Goal: Task Accomplishment & Management: Manage account settings

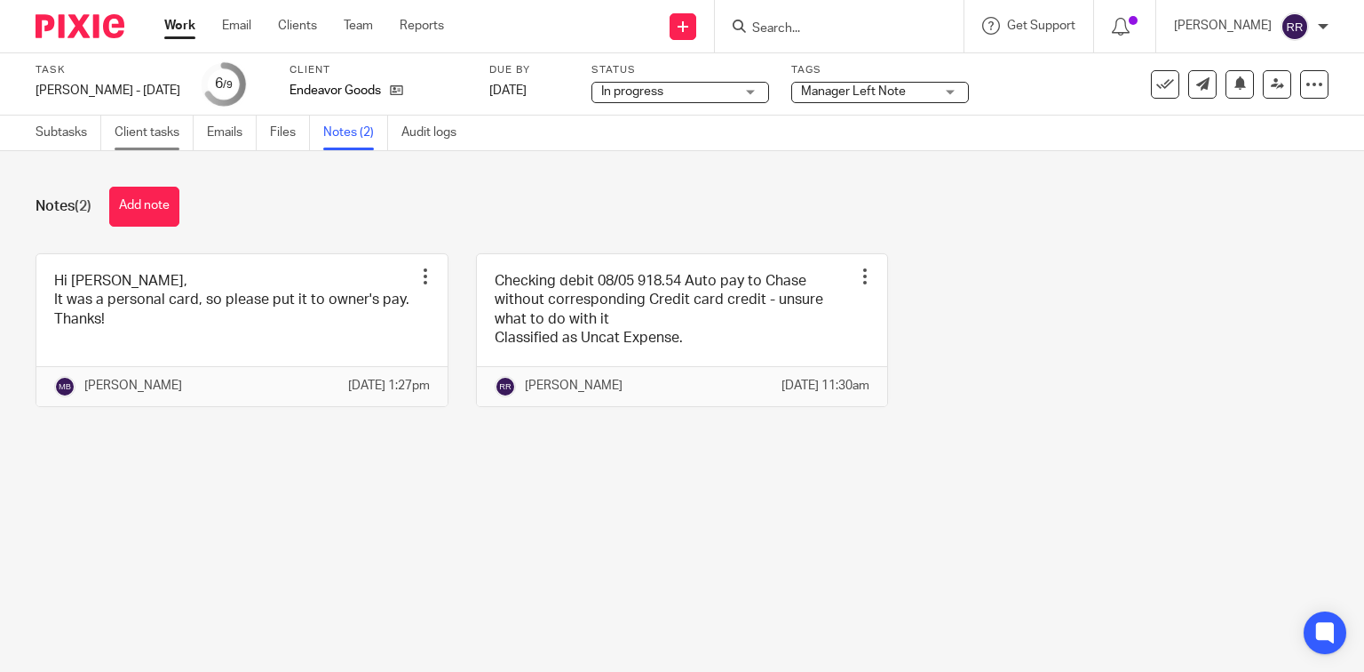
click at [142, 125] on link "Client tasks" at bounding box center [154, 132] width 79 height 35
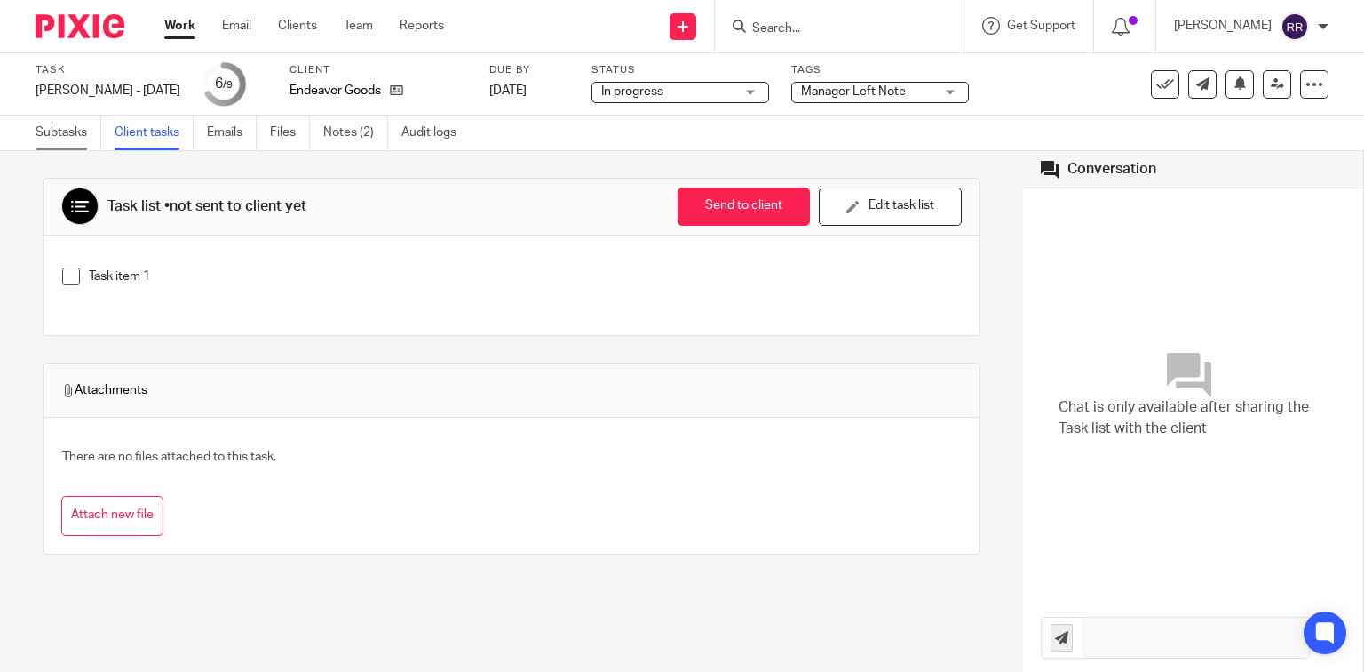
click at [64, 131] on link "Subtasks" at bounding box center [69, 132] width 66 height 35
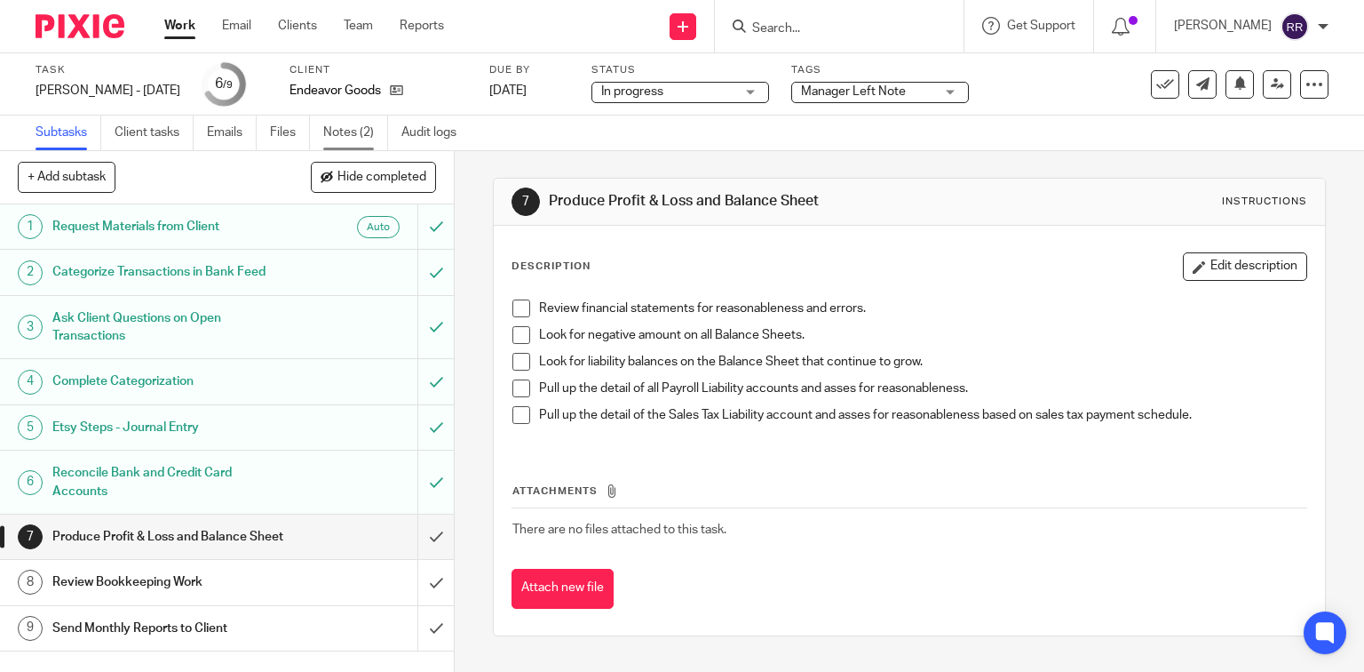
click at [358, 130] on link "Notes (2)" at bounding box center [355, 132] width 65 height 35
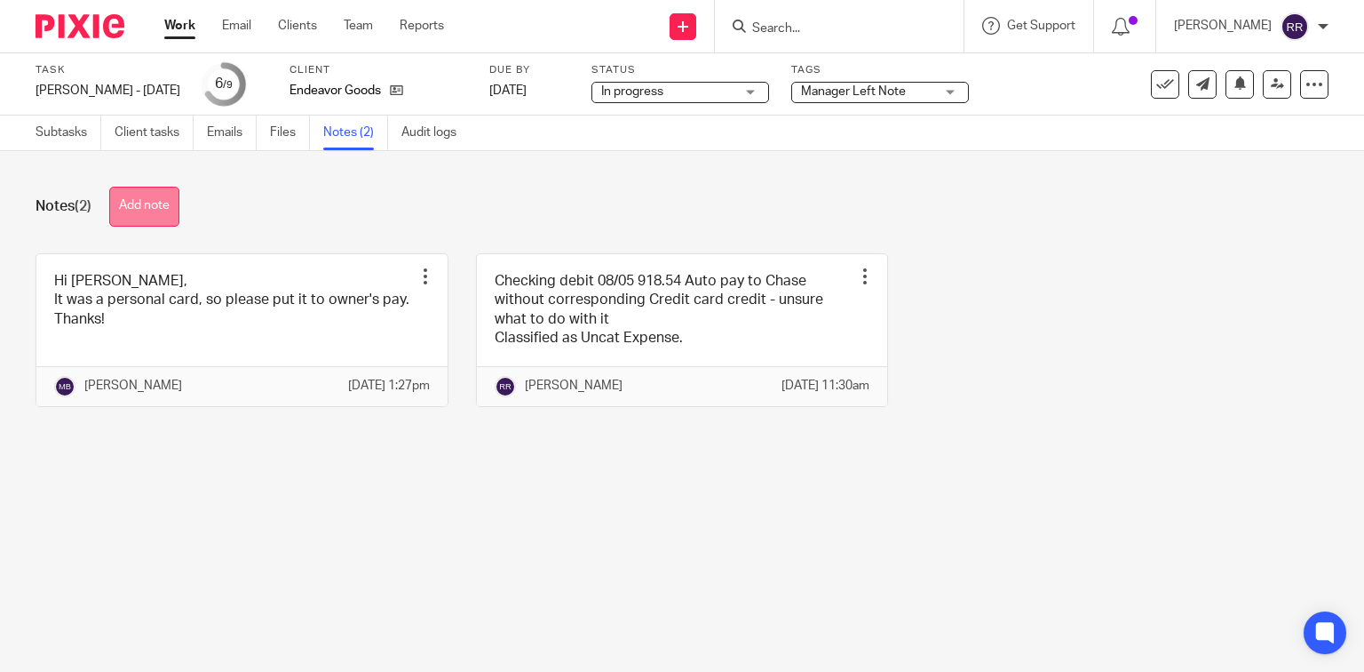
click at [143, 210] on button "Add note" at bounding box center [144, 207] width 70 height 40
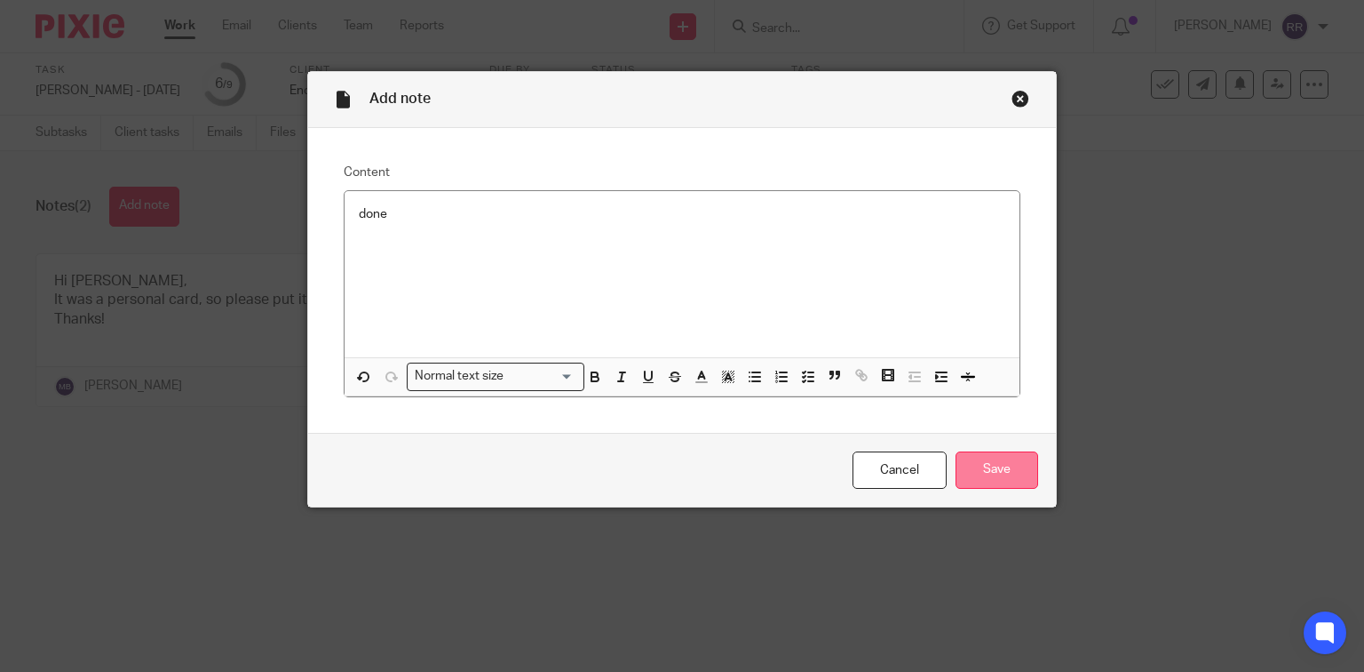
click at [993, 479] on input "Save" at bounding box center [997, 470] width 83 height 38
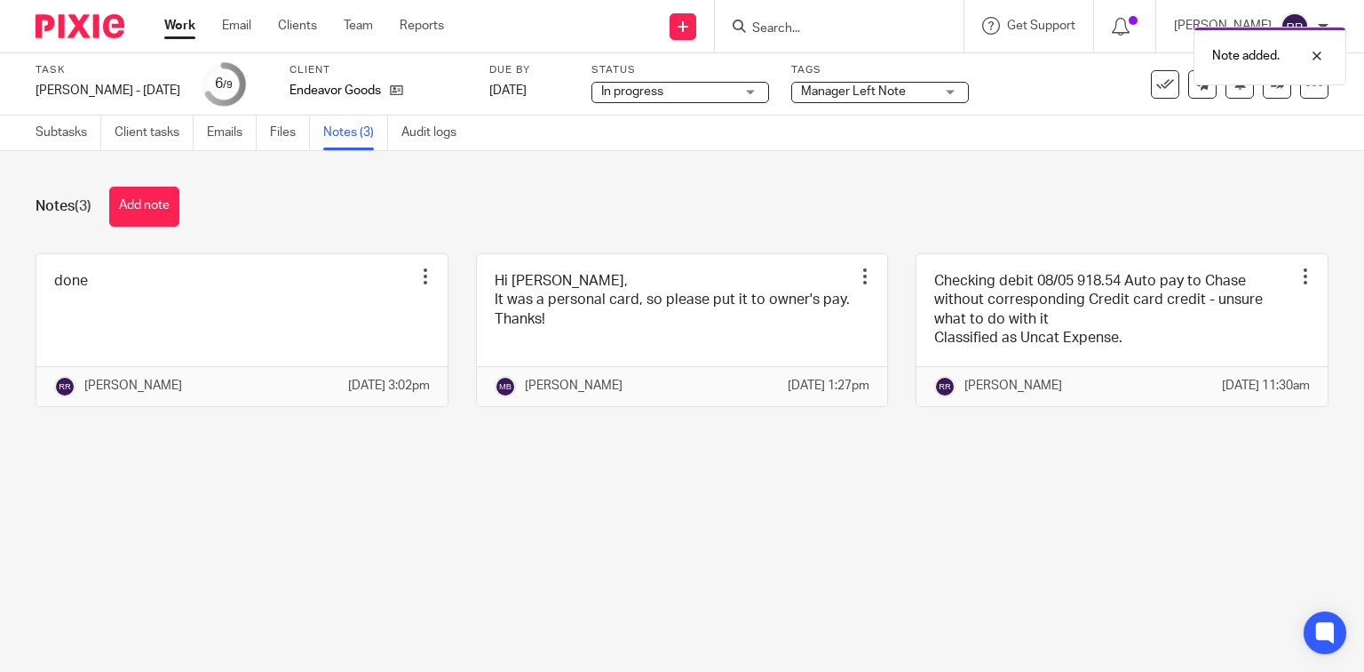
click at [883, 89] on span "Manager Left Note" at bounding box center [867, 92] width 133 height 19
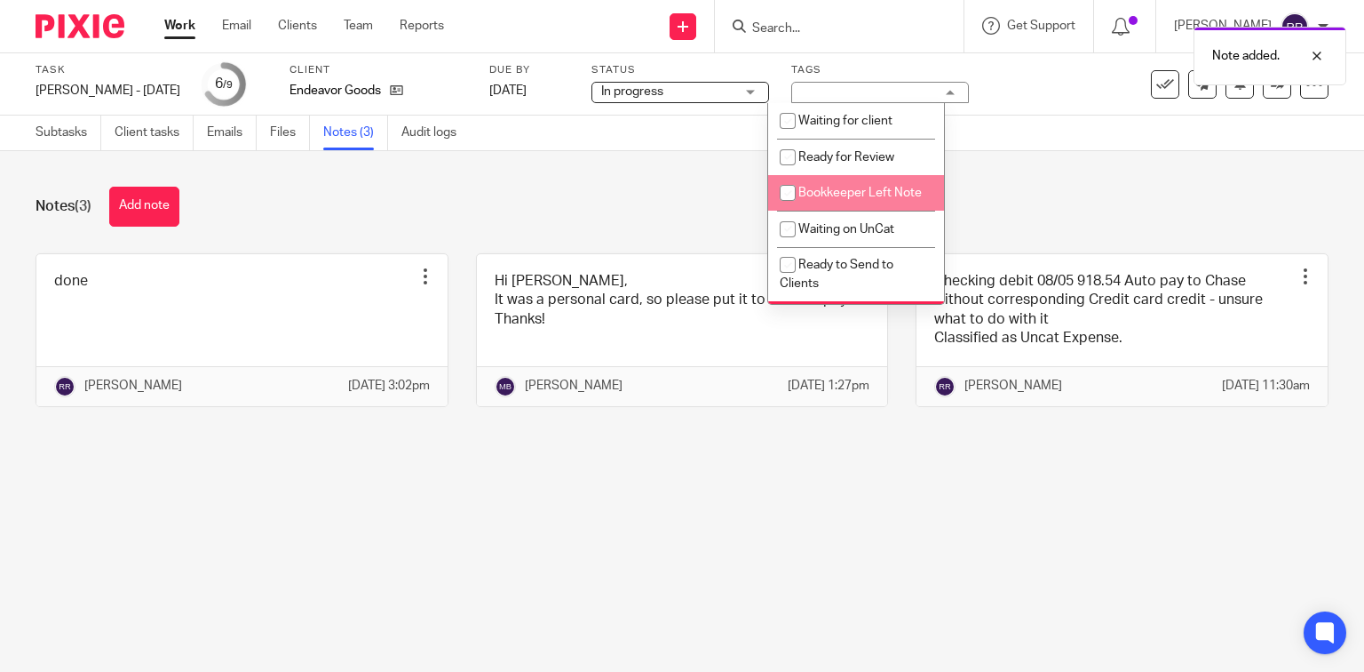
click at [882, 187] on span "Bookkeeper Left Note" at bounding box center [860, 193] width 123 height 12
checkbox input "true"
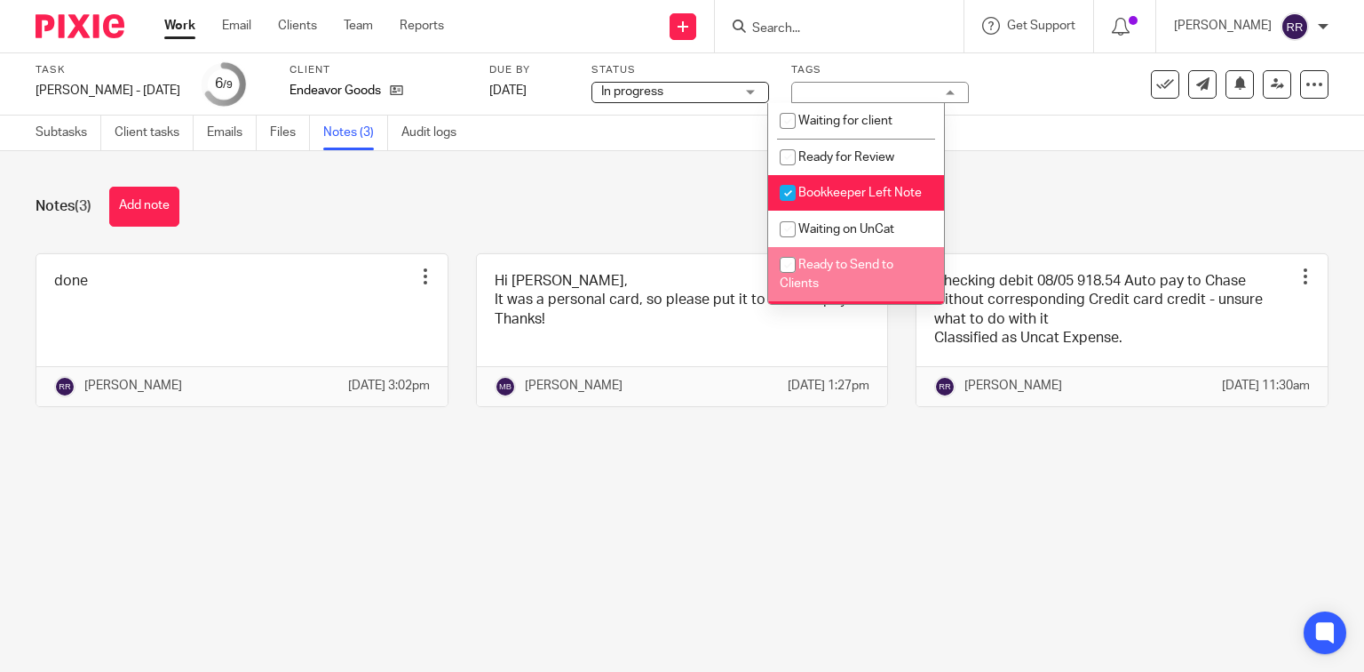
click at [1070, 231] on div "Notes (3) Add note done Edit note Delete note [PERSON_NAME] [DATE] 3:02pm Hi [P…" at bounding box center [682, 310] width 1364 height 318
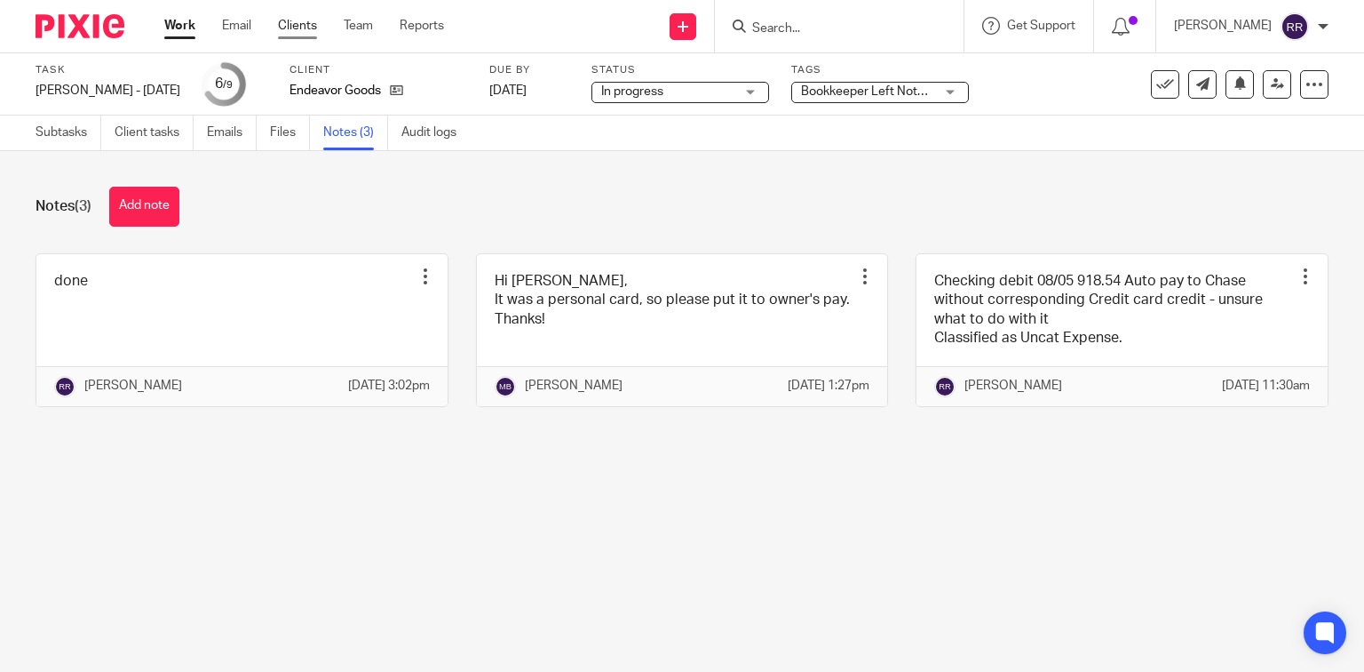
click at [312, 25] on link "Clients" at bounding box center [297, 26] width 39 height 18
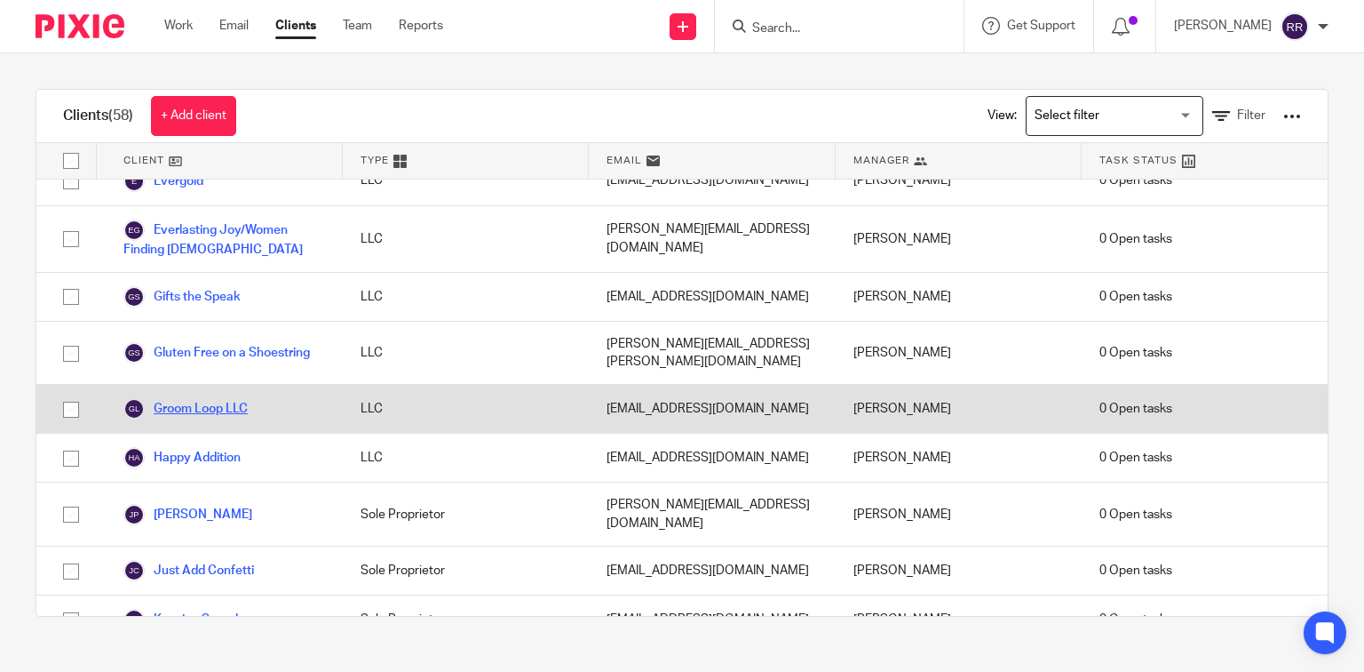
scroll to position [853, 0]
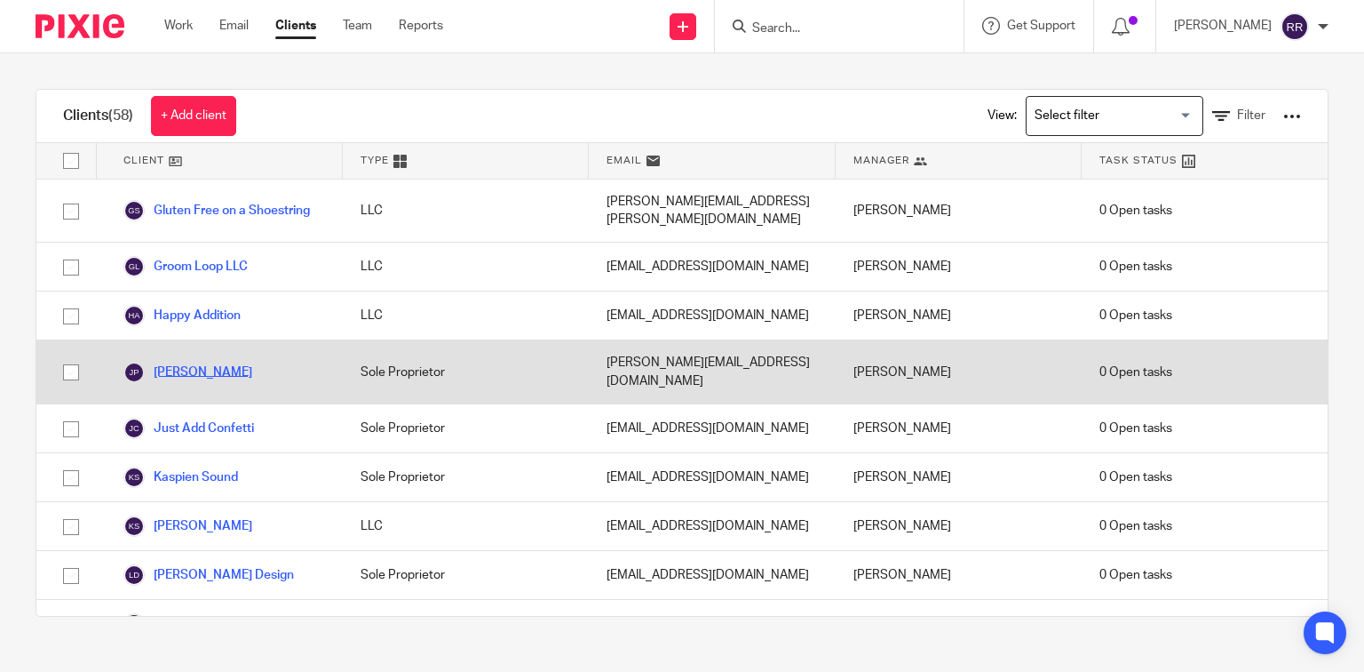
click at [176, 362] on link "Jane Peyrouse" at bounding box center [187, 372] width 129 height 21
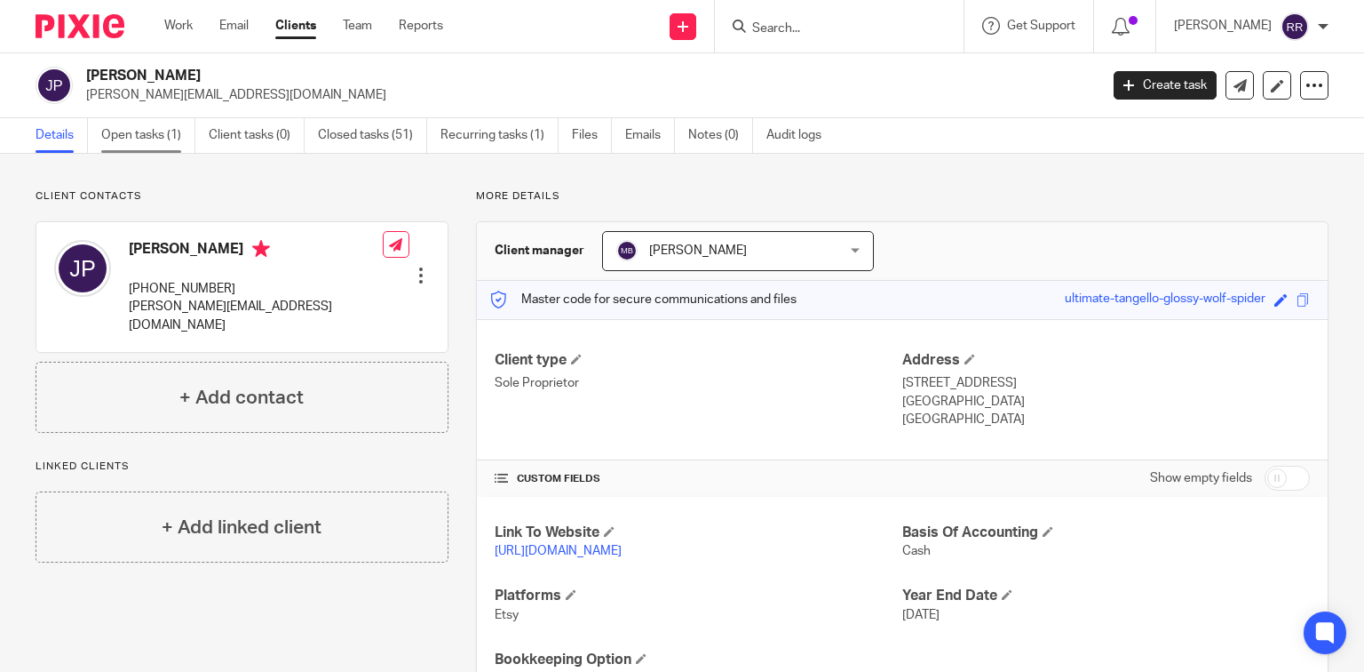
click at [142, 135] on link "Open tasks (1)" at bounding box center [148, 135] width 94 height 35
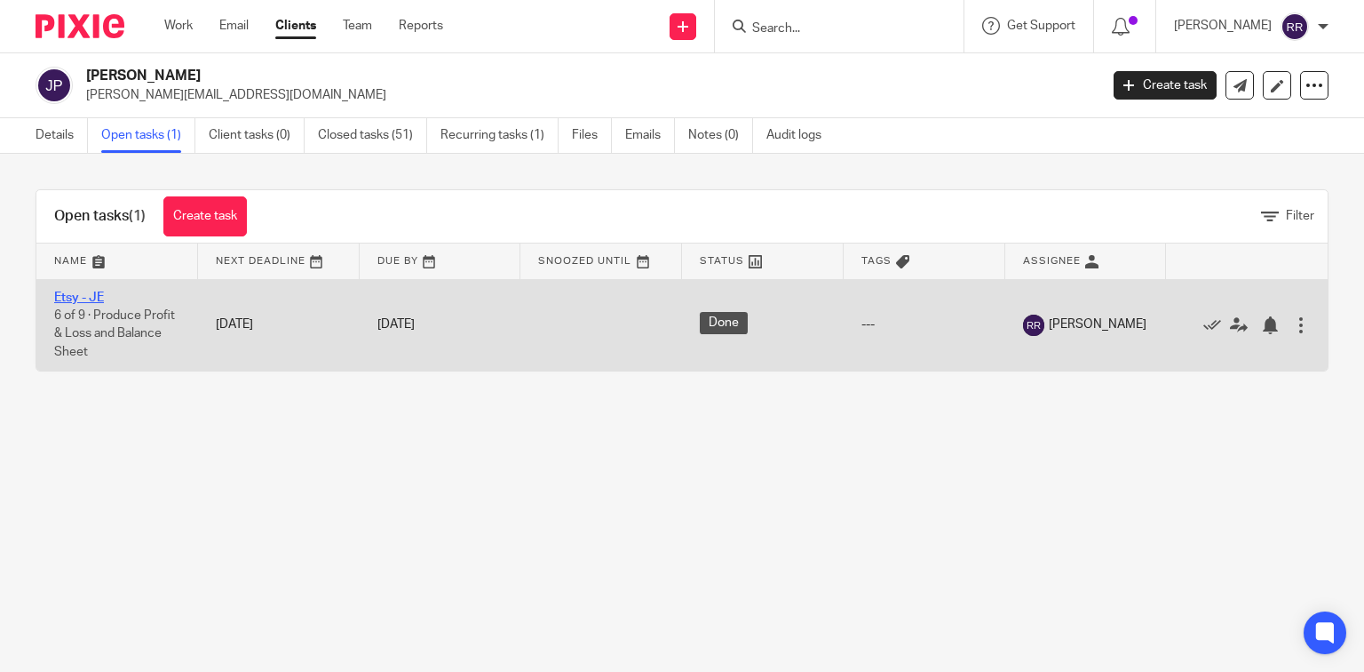
click at [86, 295] on link "Etsy - JE" at bounding box center [79, 297] width 50 height 12
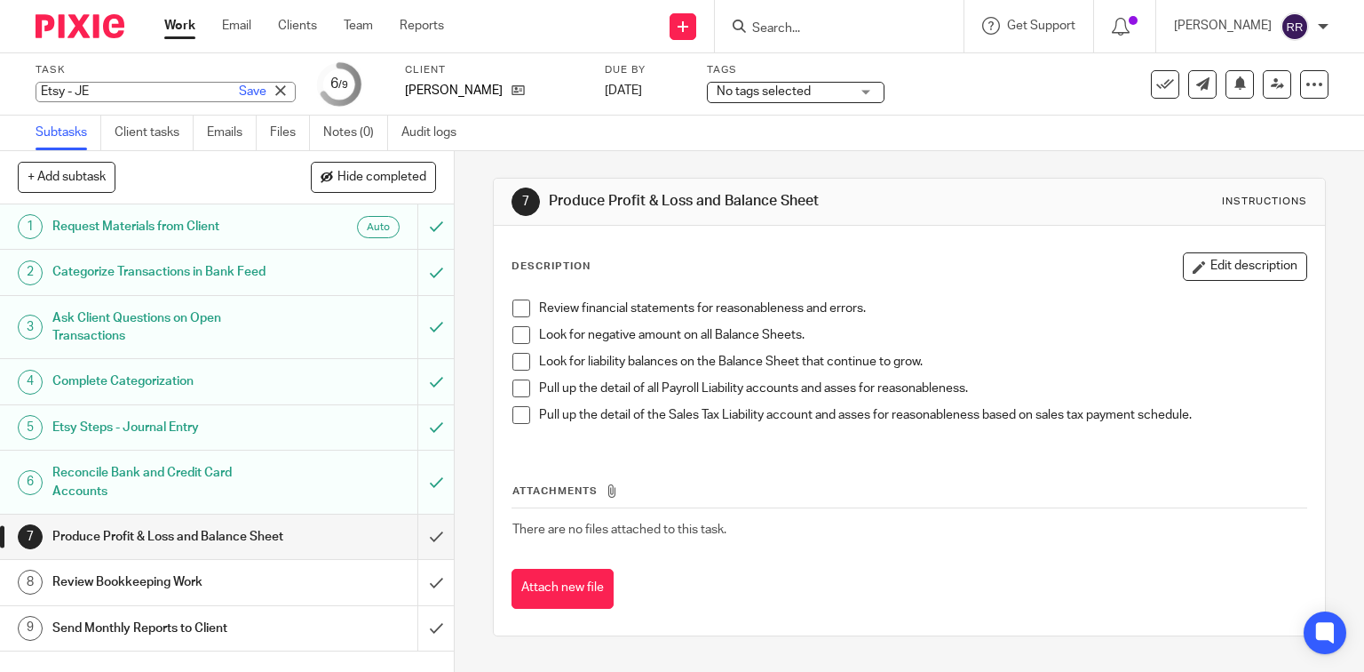
click at [110, 89] on div "Etsy - JE Save Etsy - JE" at bounding box center [166, 92] width 260 height 20
type input "Jane - Aug 2025"
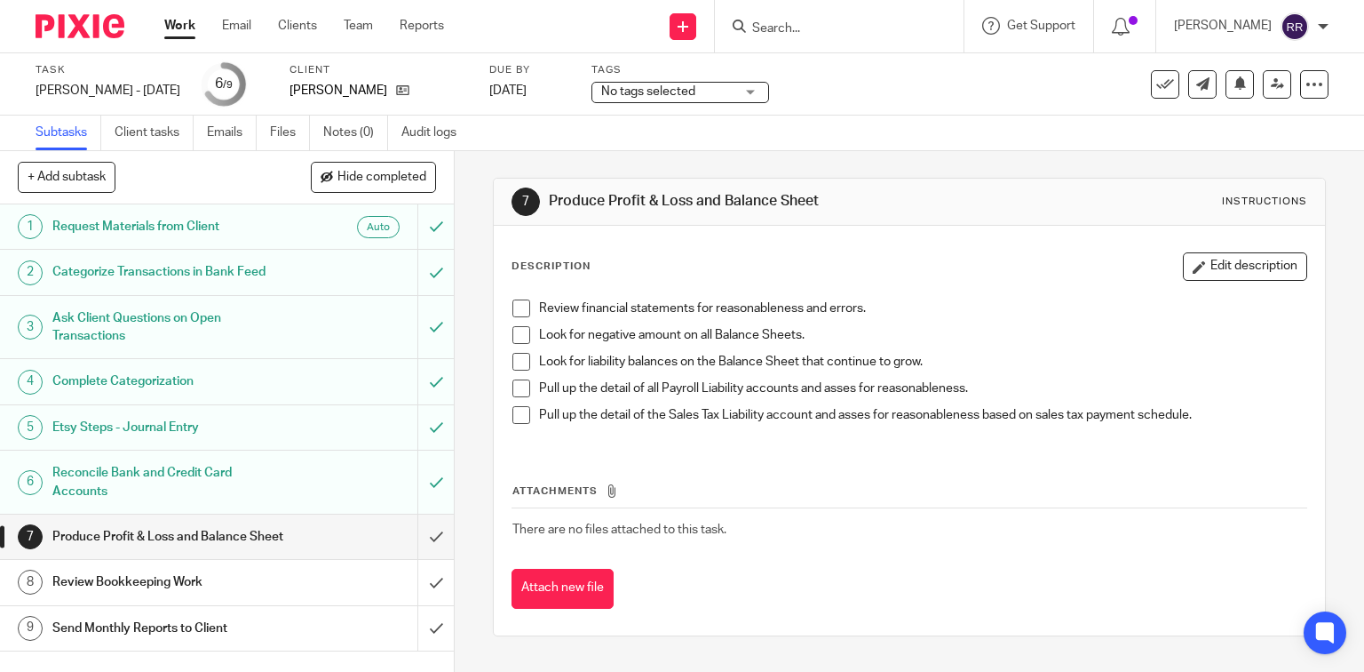
click at [63, 133] on link "Subtasks" at bounding box center [69, 132] width 66 height 35
click at [1332, 403] on div "7 Produce Profit & Loss and Balance Sheet Instructions Description Edit descrip…" at bounding box center [910, 411] width 910 height 521
click at [306, 25] on link "Clients" at bounding box center [297, 26] width 39 height 18
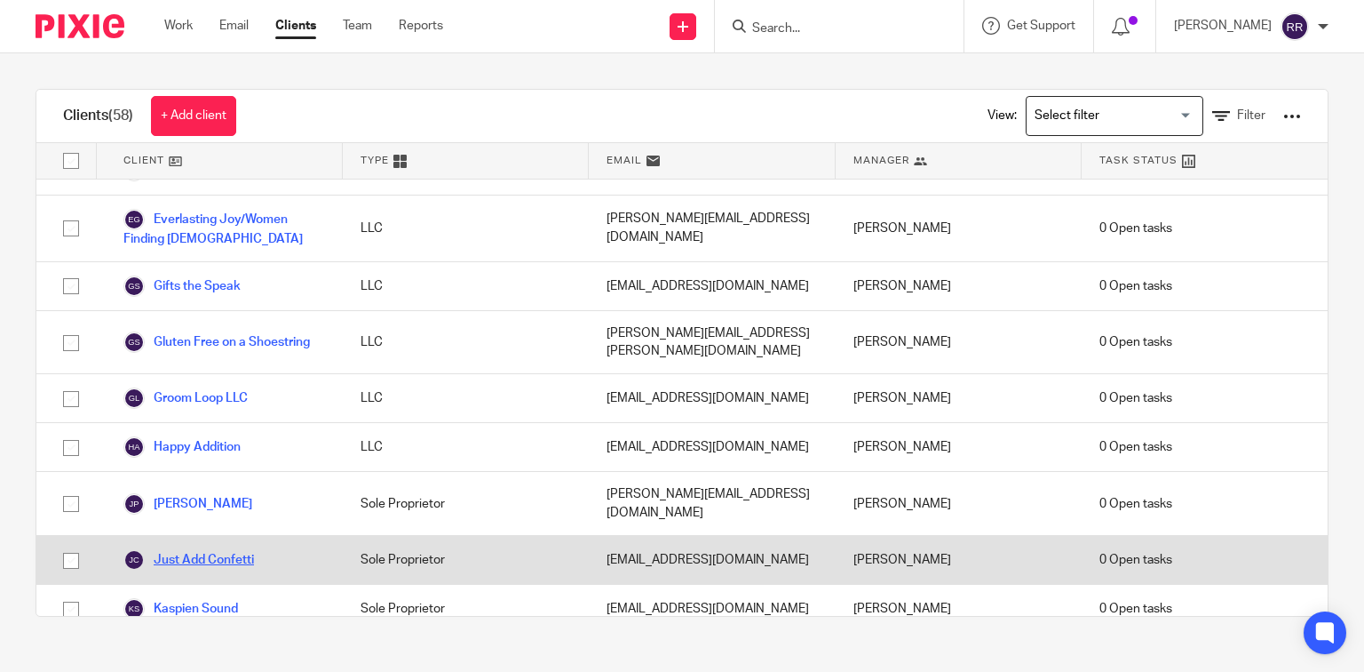
scroll to position [853, 0]
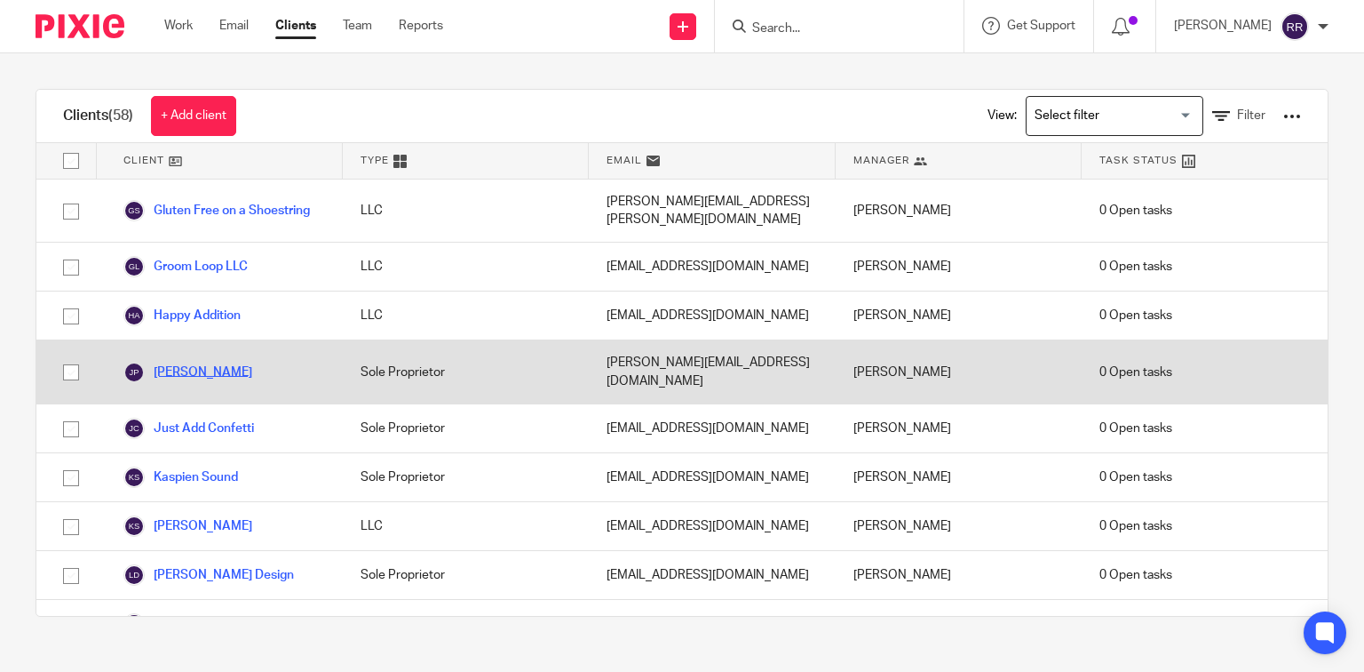
click at [209, 362] on link "[PERSON_NAME]" at bounding box center [187, 372] width 129 height 21
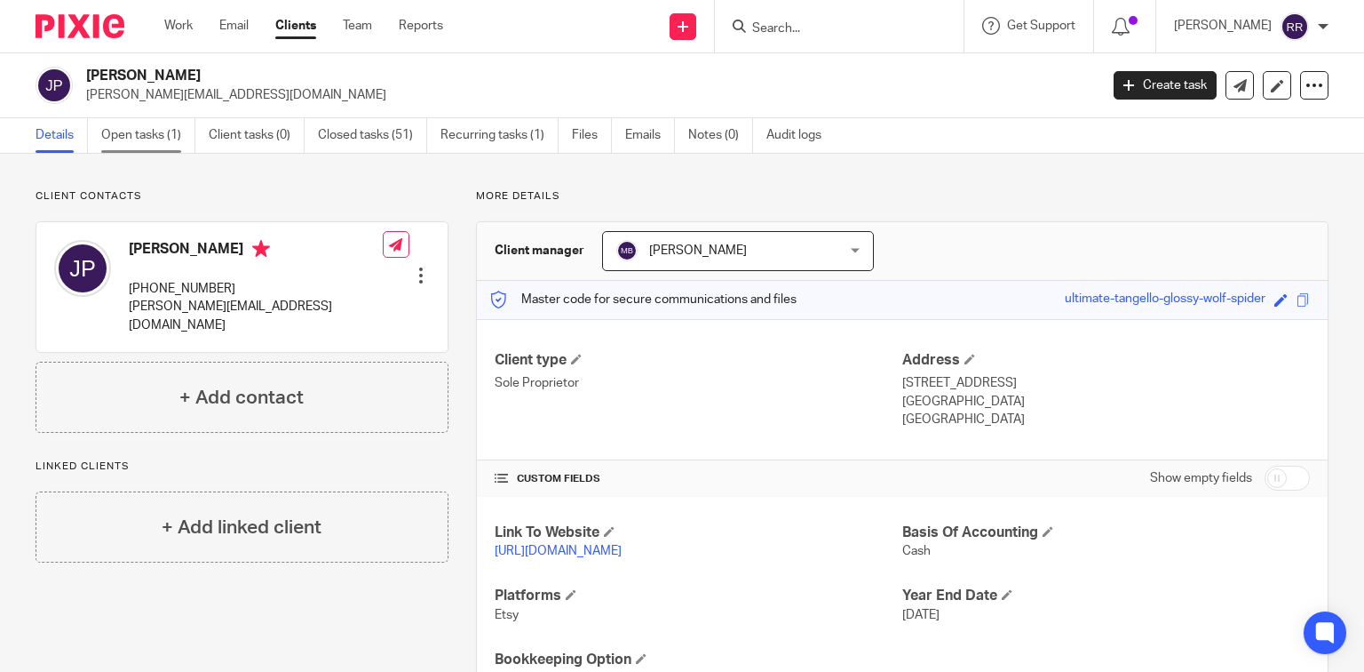
click at [139, 138] on link "Open tasks (1)" at bounding box center [148, 135] width 94 height 35
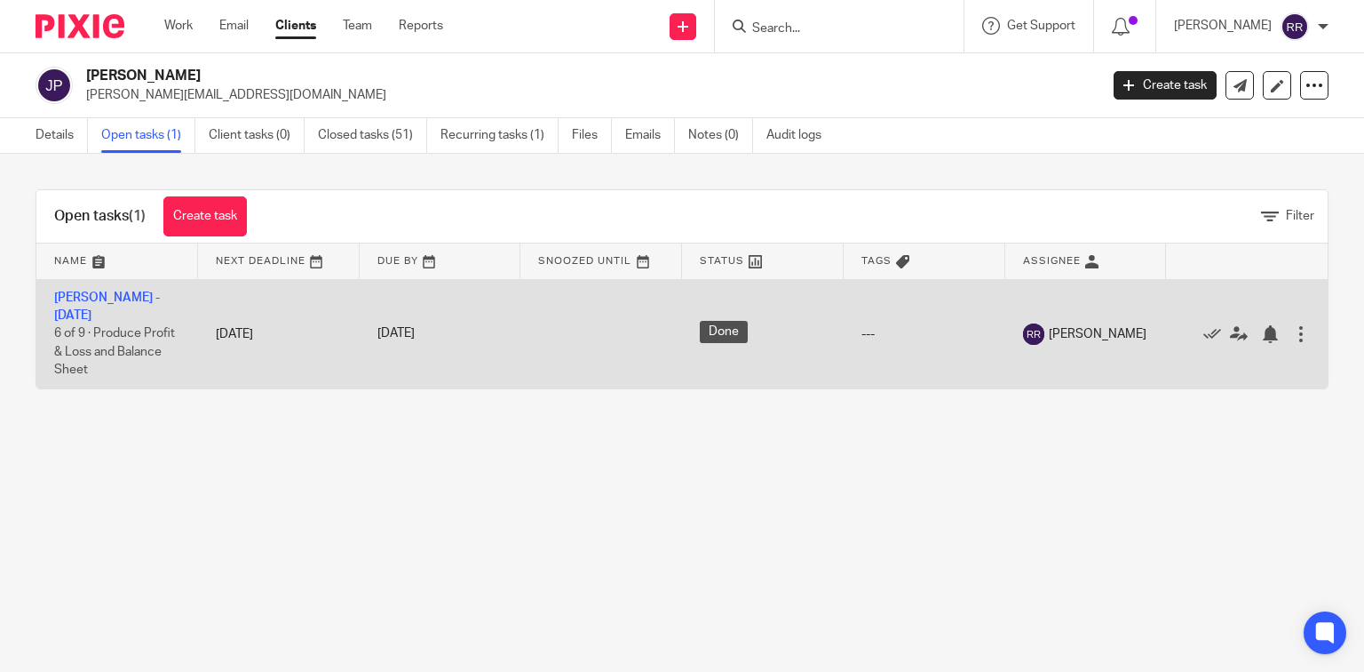
click at [1292, 329] on div at bounding box center [1301, 334] width 18 height 18
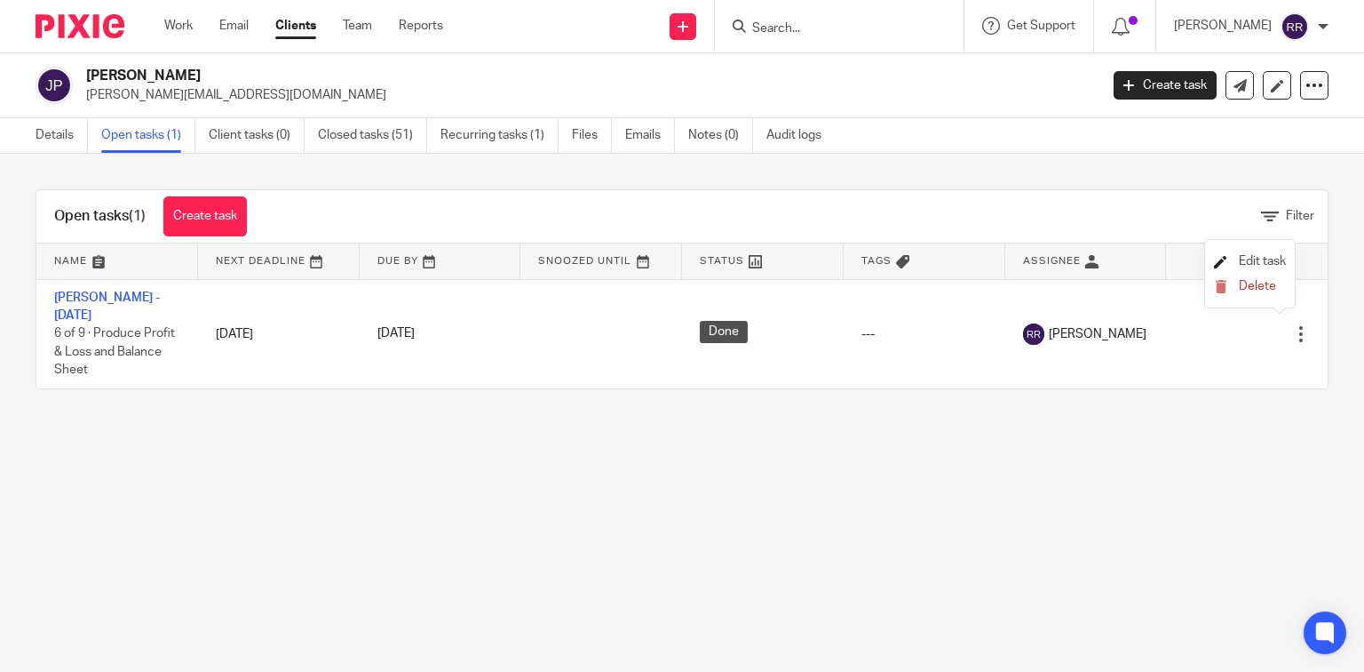
click at [1280, 258] on span "Edit task" at bounding box center [1262, 261] width 47 height 12
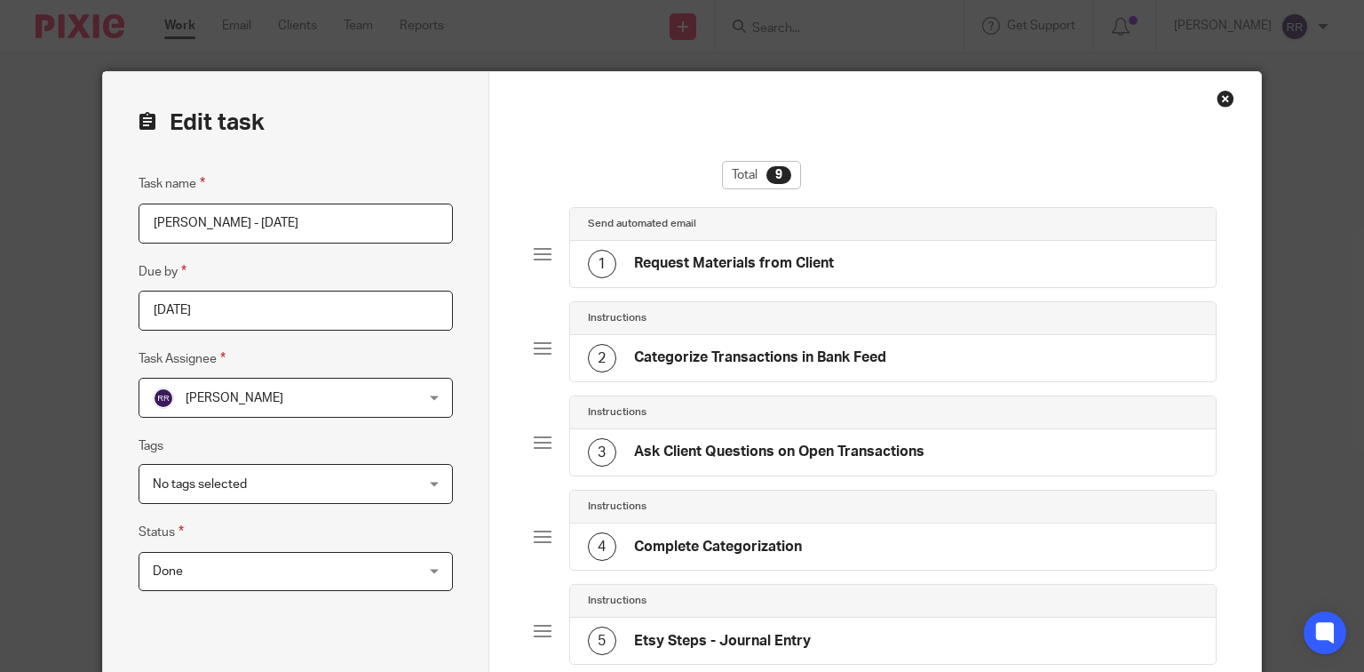
click at [355, 566] on span "Done" at bounding box center [272, 571] width 239 height 37
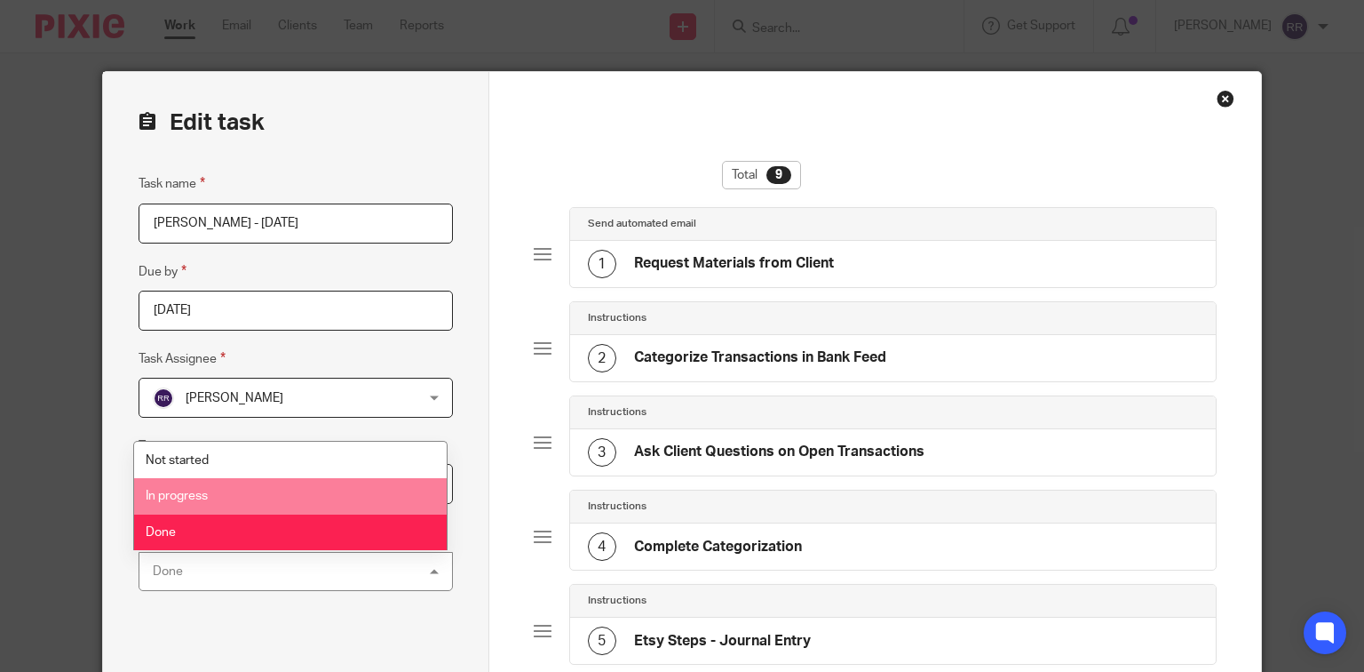
click at [352, 505] on li "In progress" at bounding box center [290, 496] width 313 height 36
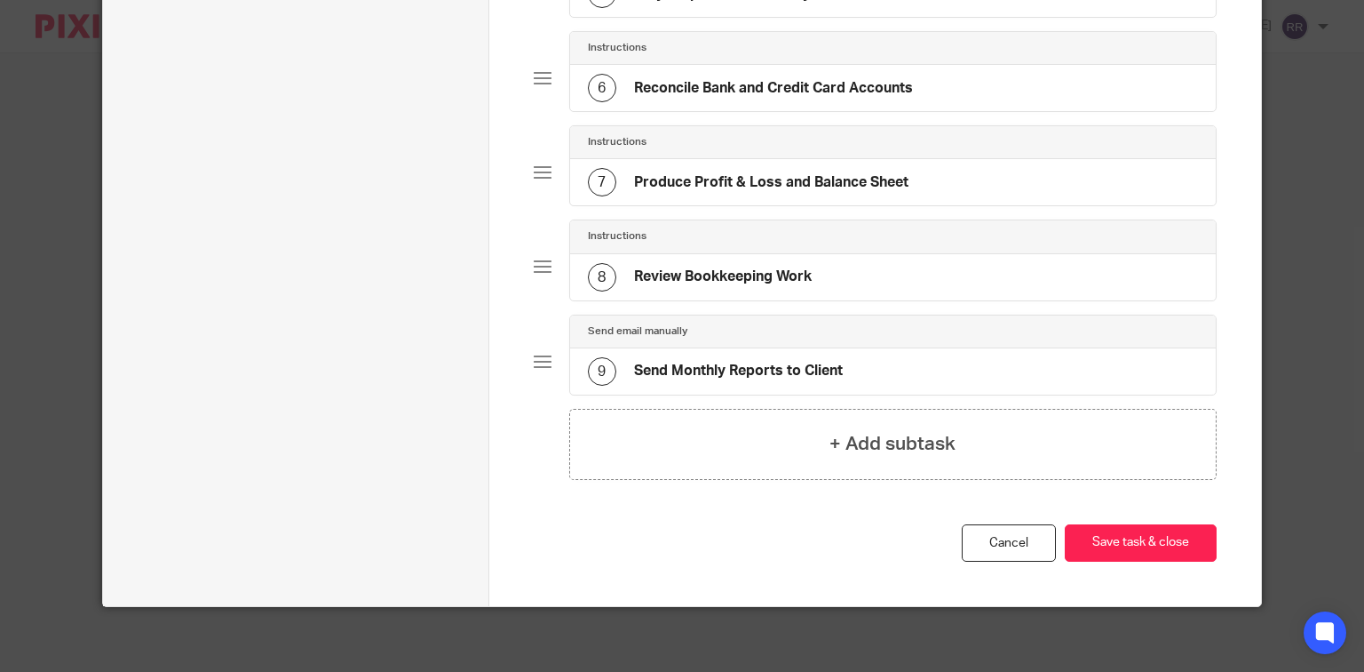
scroll to position [648, 0]
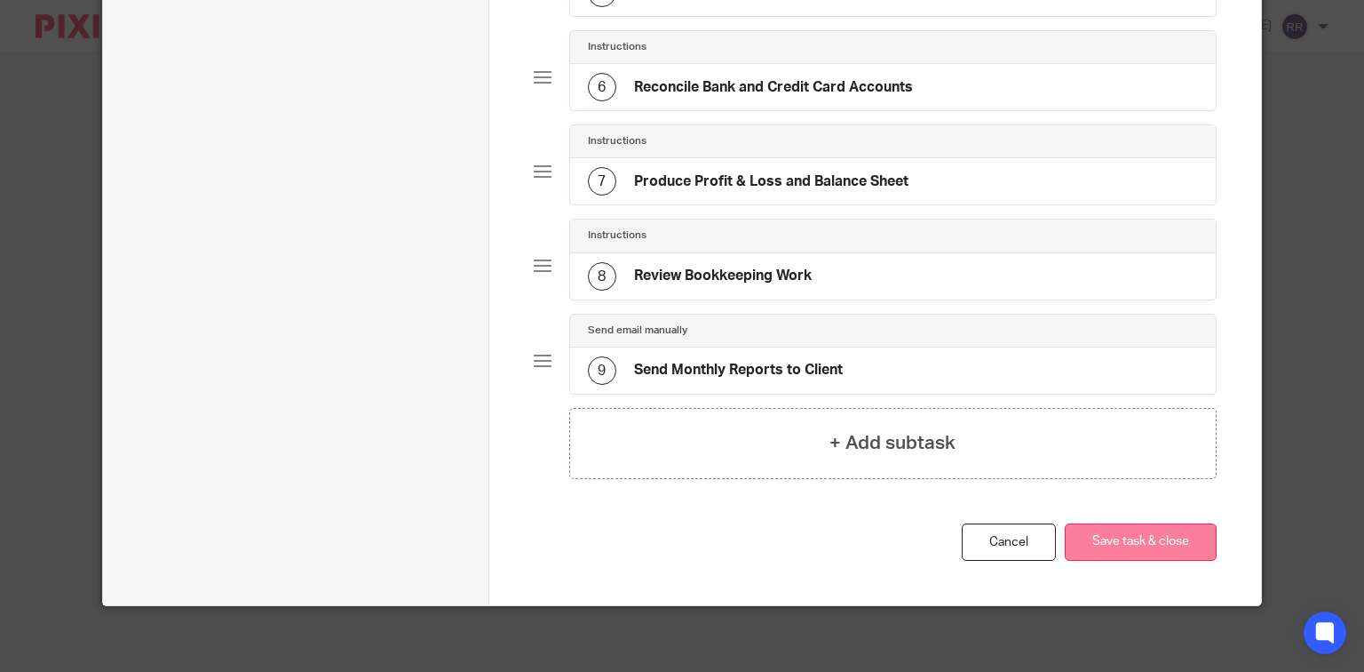
click at [1133, 538] on button "Save task & close" at bounding box center [1141, 542] width 152 height 38
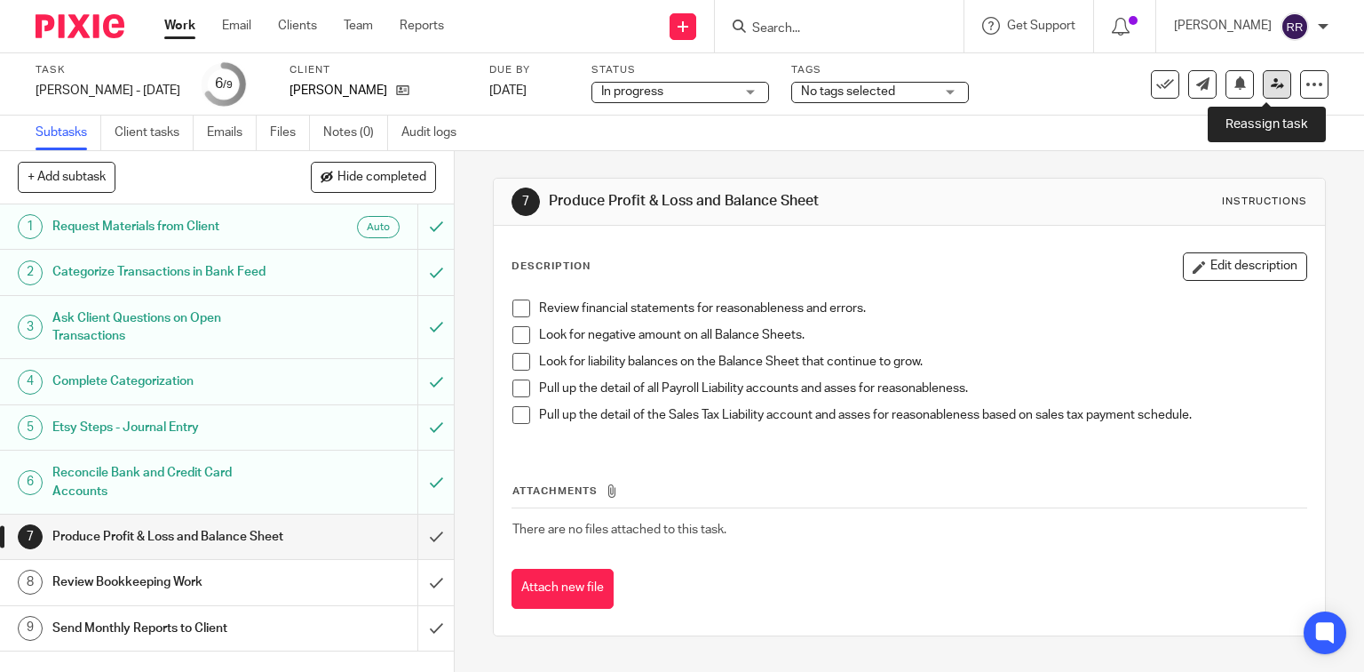
click at [1271, 84] on icon at bounding box center [1277, 83] width 13 height 13
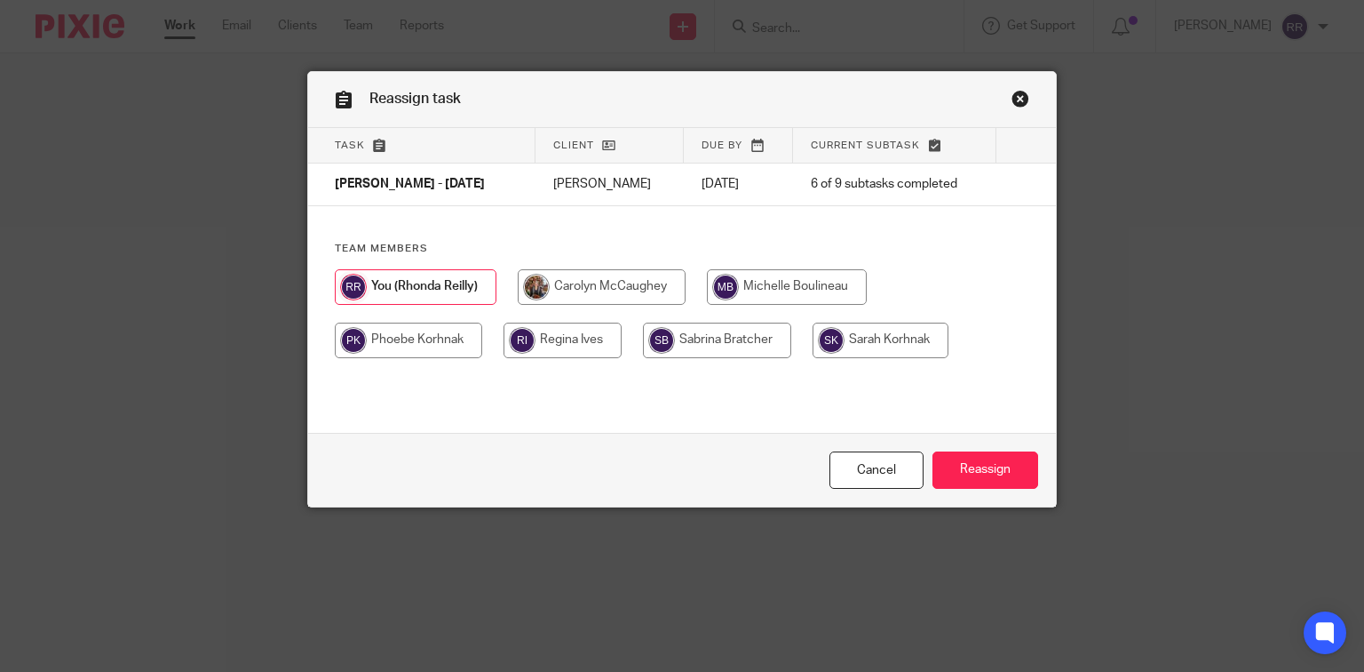
click at [791, 283] on input "radio" at bounding box center [787, 287] width 160 height 36
radio input "true"
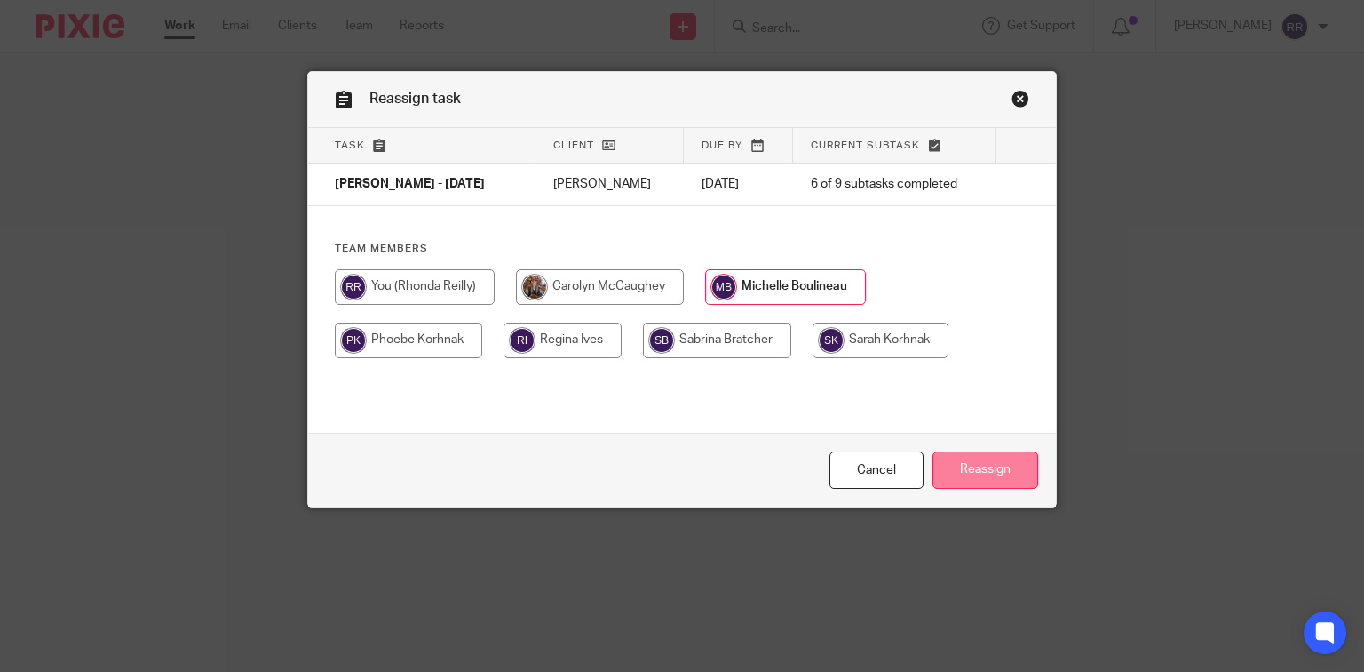
click at [978, 469] on input "Reassign" at bounding box center [986, 470] width 106 height 38
